Goal: Task Accomplishment & Management: Manage account settings

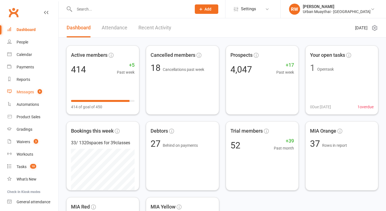
click at [26, 92] on div "Messages" at bounding box center [25, 92] width 17 height 4
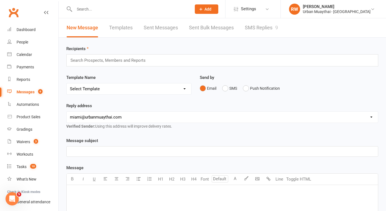
click at [265, 27] on link "SMS Replies 9" at bounding box center [261, 27] width 33 height 19
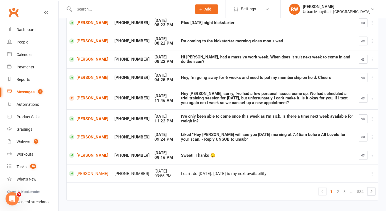
scroll to position [97, 0]
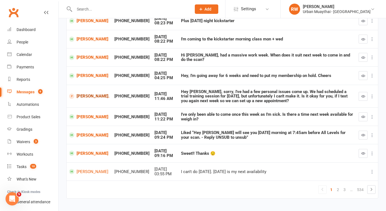
click at [82, 95] on link "[PERSON_NAME]." at bounding box center [89, 95] width 40 height 5
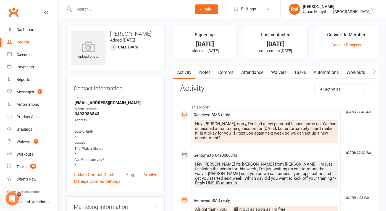
click at [279, 72] on link "Waivers" at bounding box center [278, 72] width 23 height 13
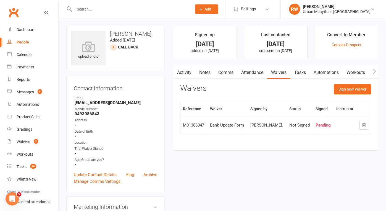
click at [172, 90] on main "Signed up [DATE] added on [DATE] Last contacted [DATE] sms sent on [DATE] Conve…" at bounding box center [276, 91] width 214 height 130
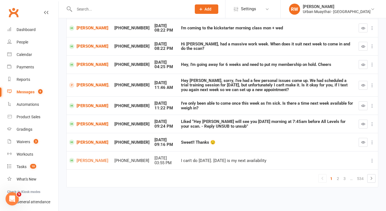
scroll to position [110, 0]
click at [25, 29] on div "Dashboard" at bounding box center [26, 29] width 19 height 4
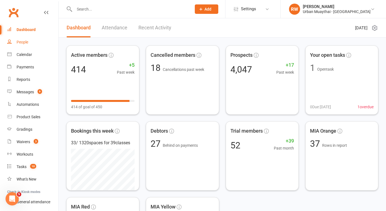
click at [24, 43] on div "People" at bounding box center [23, 42] width 12 height 4
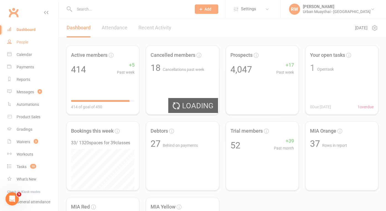
select select "100"
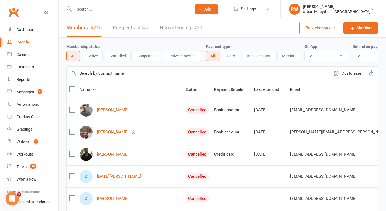
click at [128, 28] on link "Prospects 4047" at bounding box center [131, 27] width 36 height 19
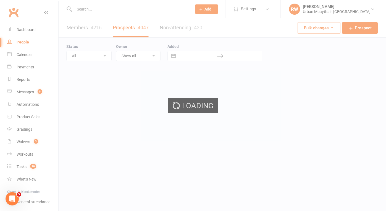
select select "100"
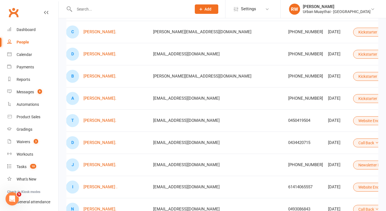
scroll to position [0, 5]
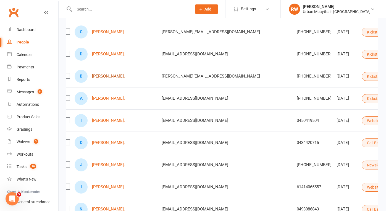
click at [105, 76] on link "[PERSON_NAME]." at bounding box center [108, 76] width 33 height 5
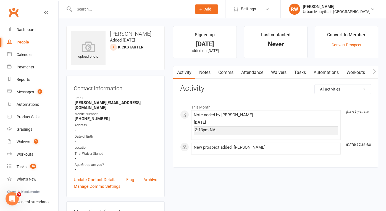
select select "100"
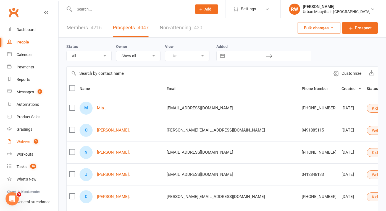
click at [24, 142] on div "Waivers" at bounding box center [24, 141] width 14 height 4
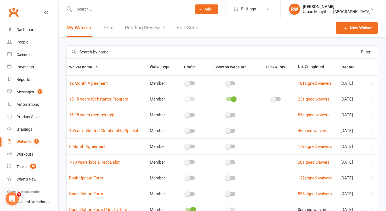
click at [140, 28] on link "Pending Review 3" at bounding box center [145, 27] width 41 height 19
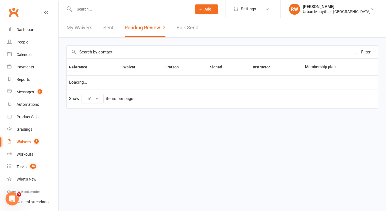
select select "25"
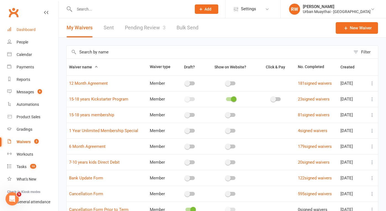
click at [26, 30] on div "Dashboard" at bounding box center [26, 29] width 19 height 4
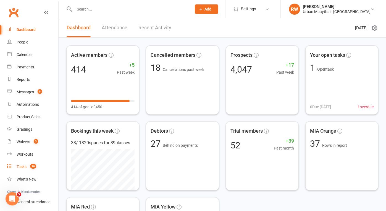
click at [21, 167] on div "Tasks" at bounding box center [22, 166] width 10 height 4
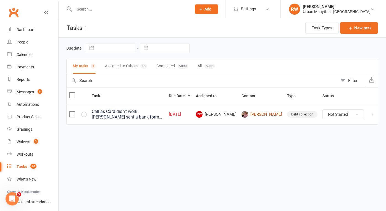
click at [274, 115] on link "[PERSON_NAME]" at bounding box center [262, 114] width 41 height 7
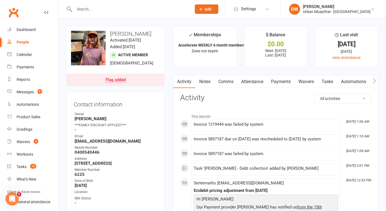
click at [281, 82] on link "Payments" at bounding box center [280, 81] width 27 height 13
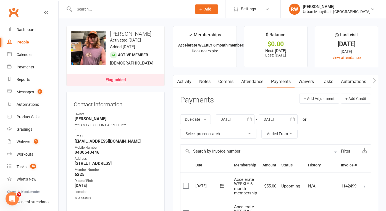
click at [206, 80] on link "Notes" at bounding box center [204, 81] width 19 height 13
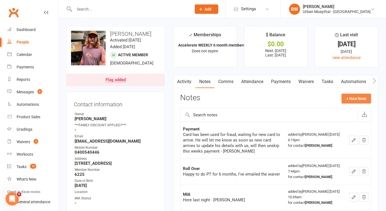
click at [357, 97] on button "+ New Note" at bounding box center [357, 98] width 30 height 10
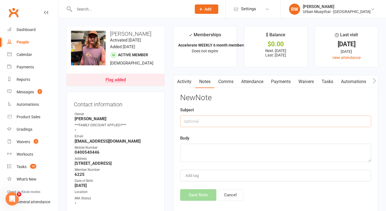
click at [197, 122] on input "text" at bounding box center [275, 121] width 191 height 12
type input "[DATE]"
click at [192, 146] on textarea at bounding box center [275, 152] width 191 height 18
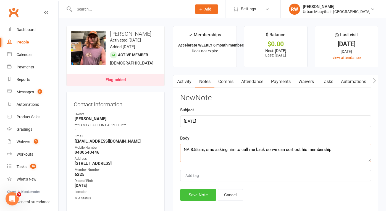
type textarea "NA 8.55am, sms asking him to call me back so we can sort out his membership"
click at [197, 193] on button "Save Note" at bounding box center [198, 195] width 36 height 12
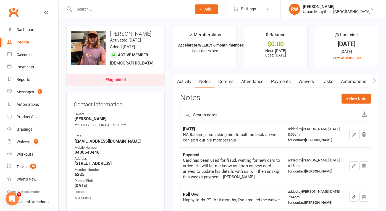
click at [224, 80] on link "Comms" at bounding box center [225, 81] width 23 height 13
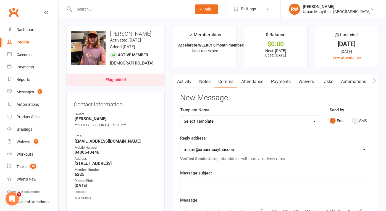
click at [357, 121] on button "SMS" at bounding box center [359, 120] width 15 height 11
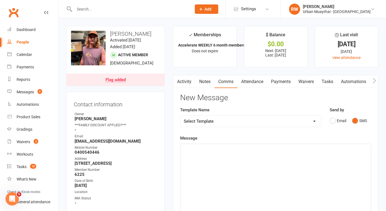
click at [201, 145] on p "﻿" at bounding box center [276, 148] width 184 height 7
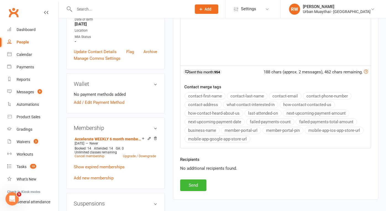
scroll to position [170, 0]
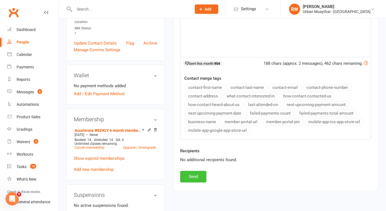
click at [193, 177] on button "Send" at bounding box center [193, 177] width 26 height 12
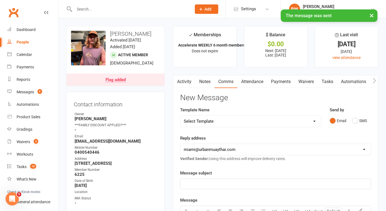
scroll to position [0, 0]
click at [206, 83] on link "Notes" at bounding box center [204, 81] width 19 height 13
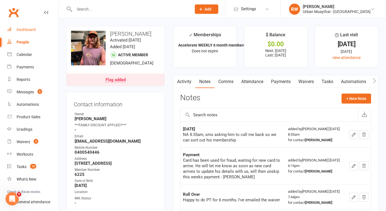
click at [28, 31] on div "Dashboard" at bounding box center [26, 29] width 19 height 4
